Goal: Task Accomplishment & Management: Manage account settings

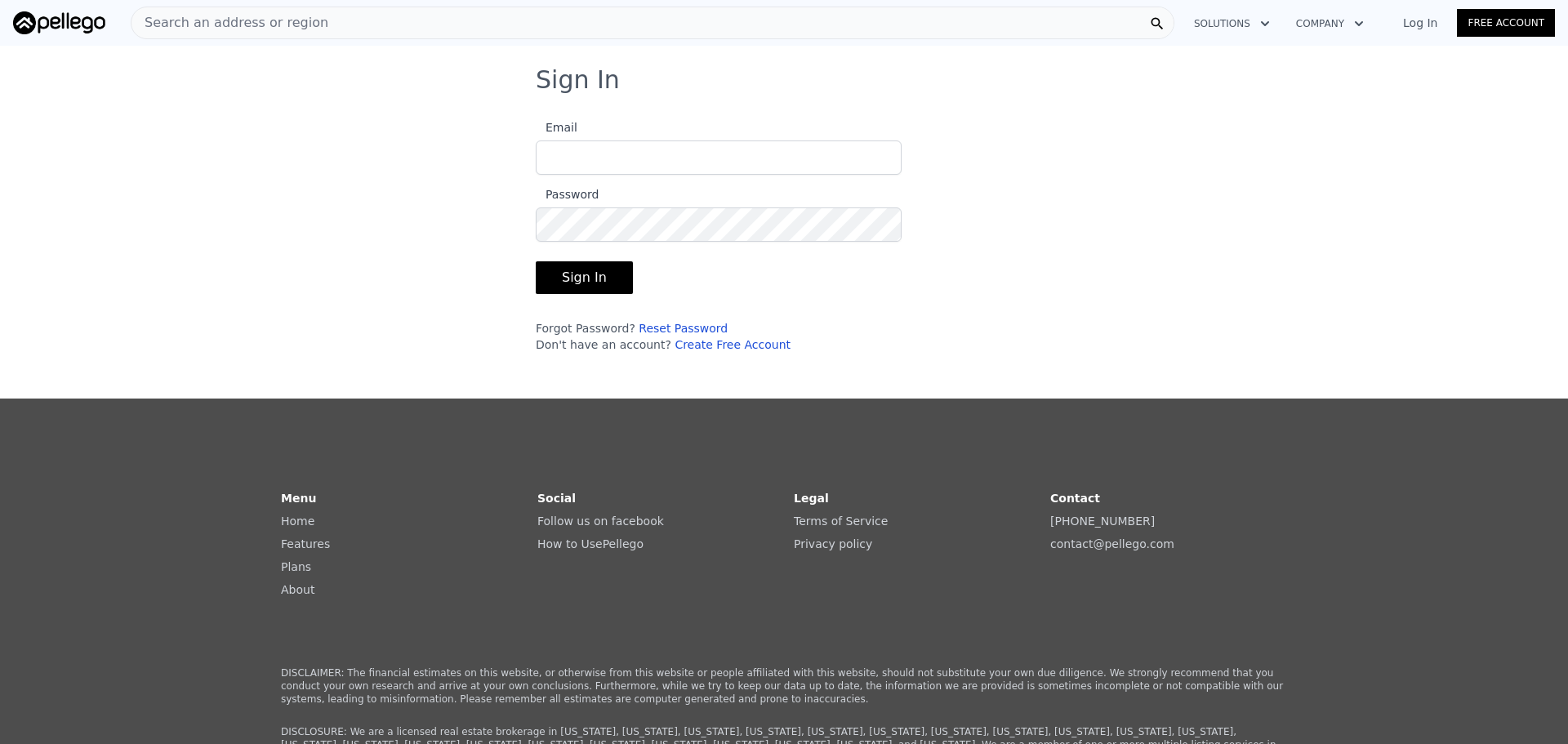
click at [628, 165] on input "Email" at bounding box center [718, 157] width 366 height 34
click at [536, 261] on button "Sign In" at bounding box center [584, 277] width 97 height 32
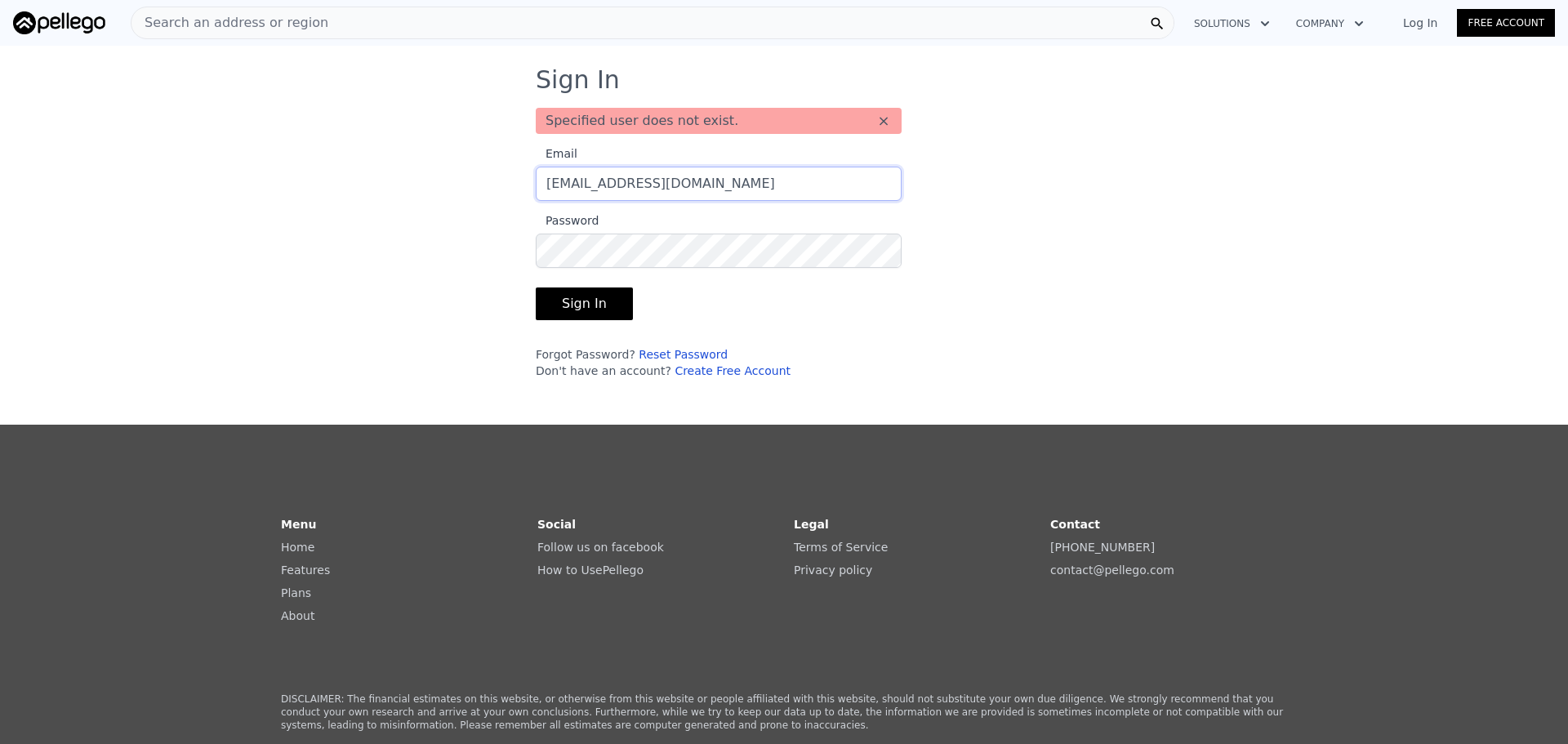
click at [715, 184] on input "[EMAIL_ADDRESS][DOMAIN_NAME]" at bounding box center [718, 184] width 366 height 34
click at [731, 181] on input "[EMAIL_ADDRESS][DOMAIN_NAME]" at bounding box center [718, 184] width 366 height 34
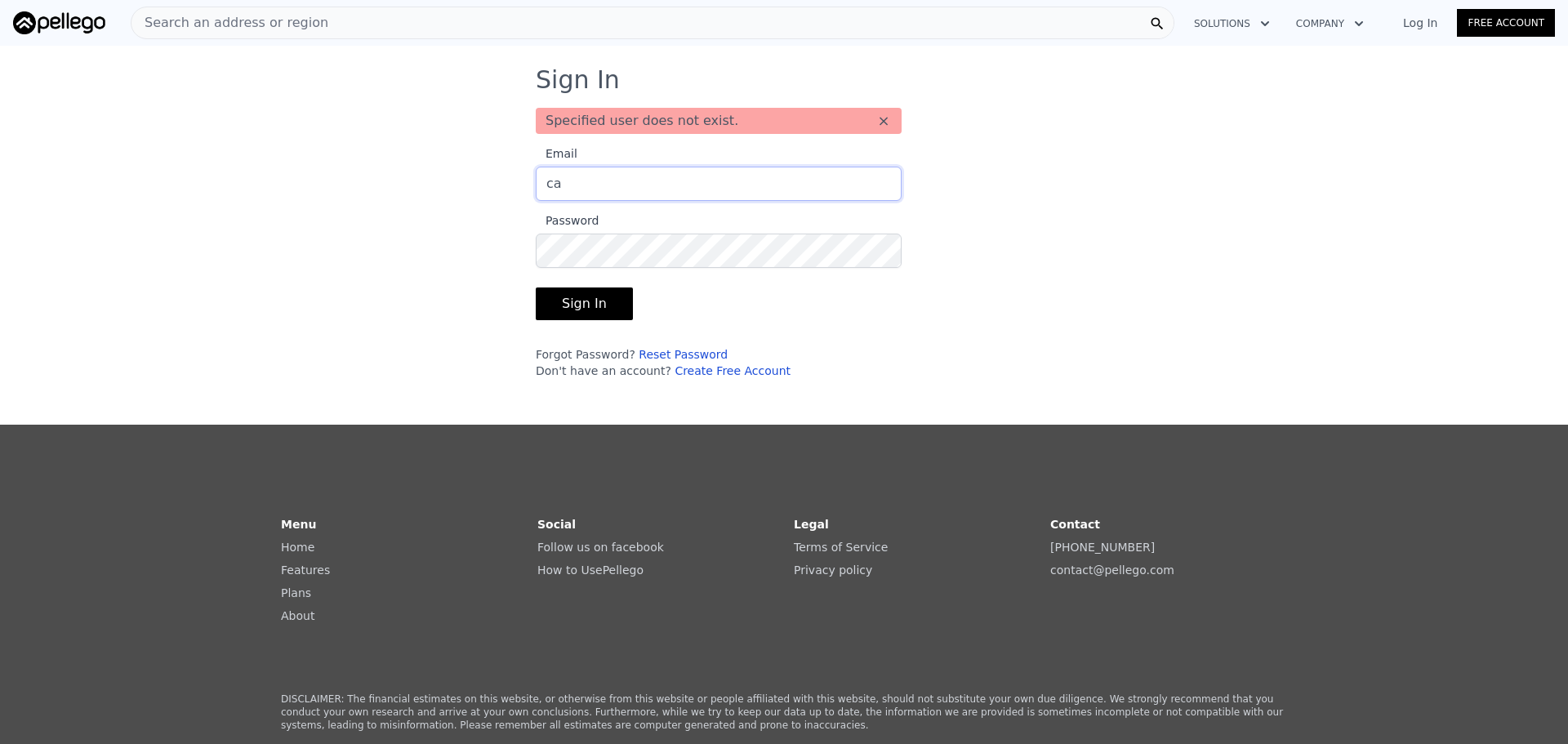
type input "c"
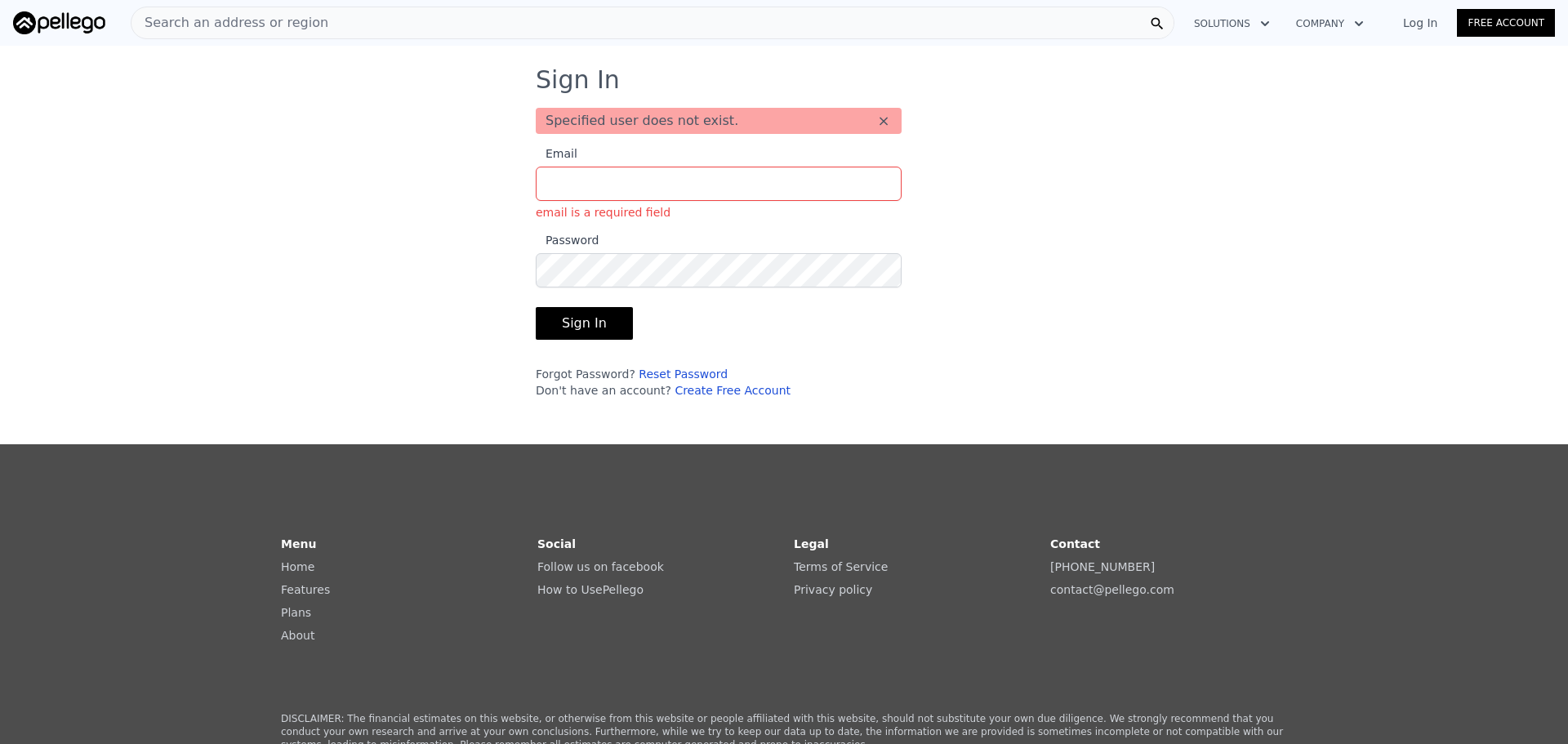
click at [667, 378] on link "Reset Password" at bounding box center [683, 374] width 89 height 13
